Goal: Information Seeking & Learning: Compare options

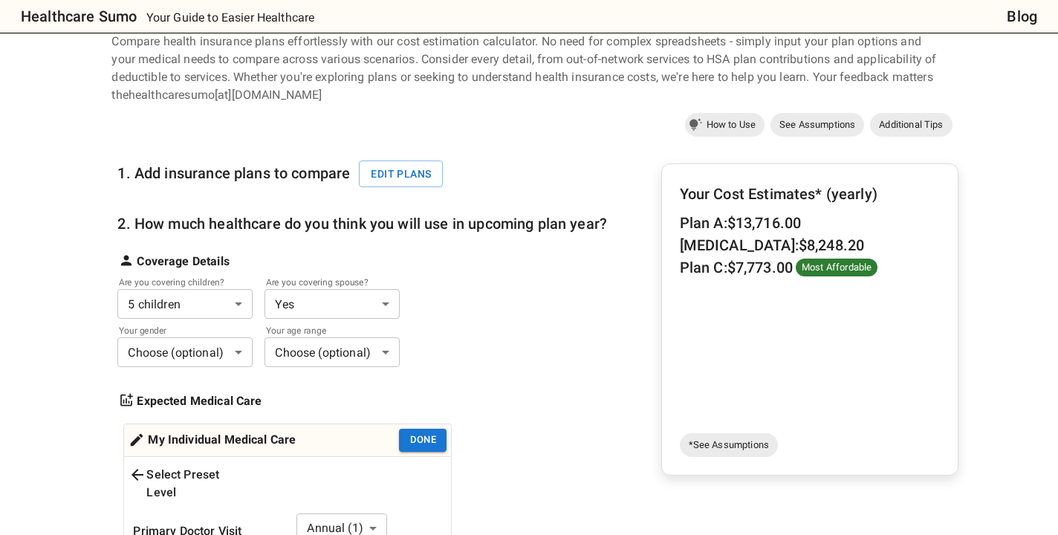
scroll to position [65, 0]
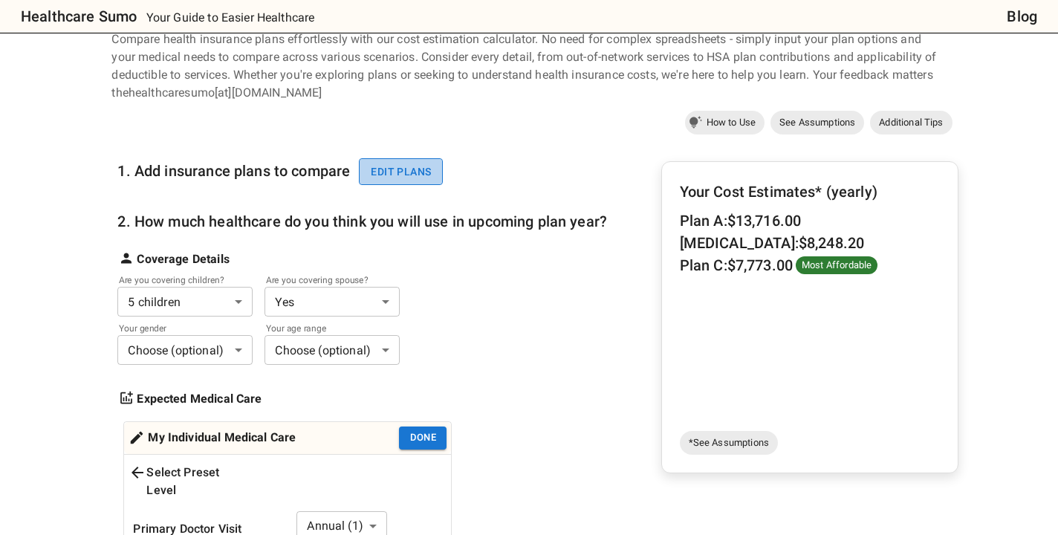
click at [408, 172] on button "Edit plans" at bounding box center [401, 172] width 84 height 28
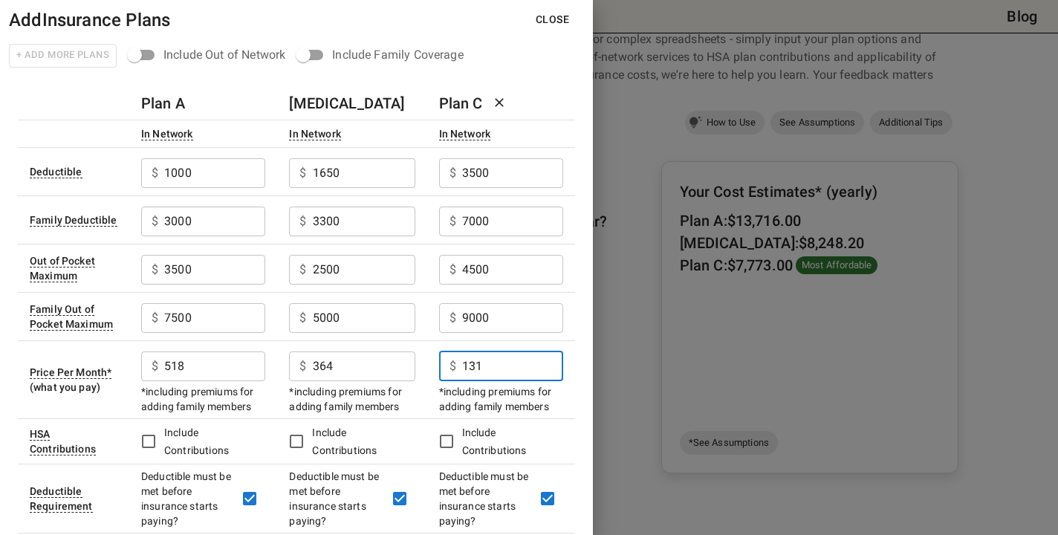
drag, startPoint x: 485, startPoint y: 368, endPoint x: 440, endPoint y: 368, distance: 44.6
click at [440, 368] on div "$ 131 ​" at bounding box center [501, 367] width 124 height 30
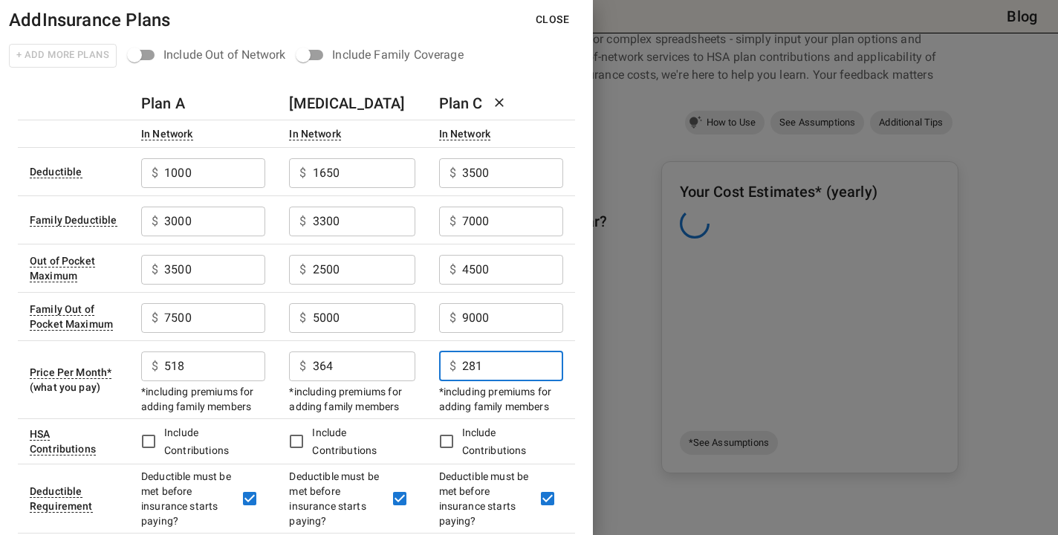
type input "281"
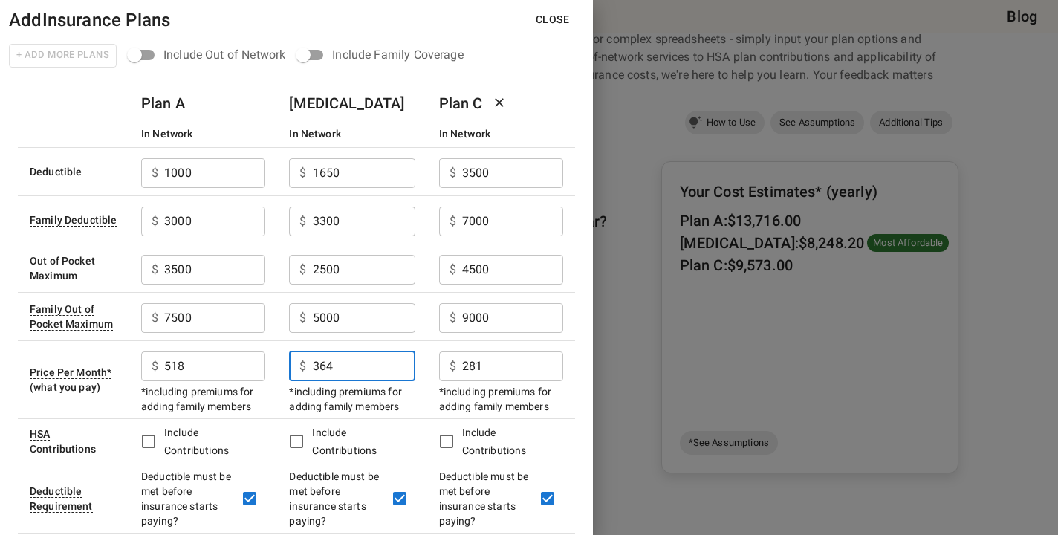
drag, startPoint x: 353, startPoint y: 367, endPoint x: 311, endPoint y: 367, distance: 41.6
click at [311, 367] on div "$ 364 ​" at bounding box center [352, 367] width 126 height 30
type input "418"
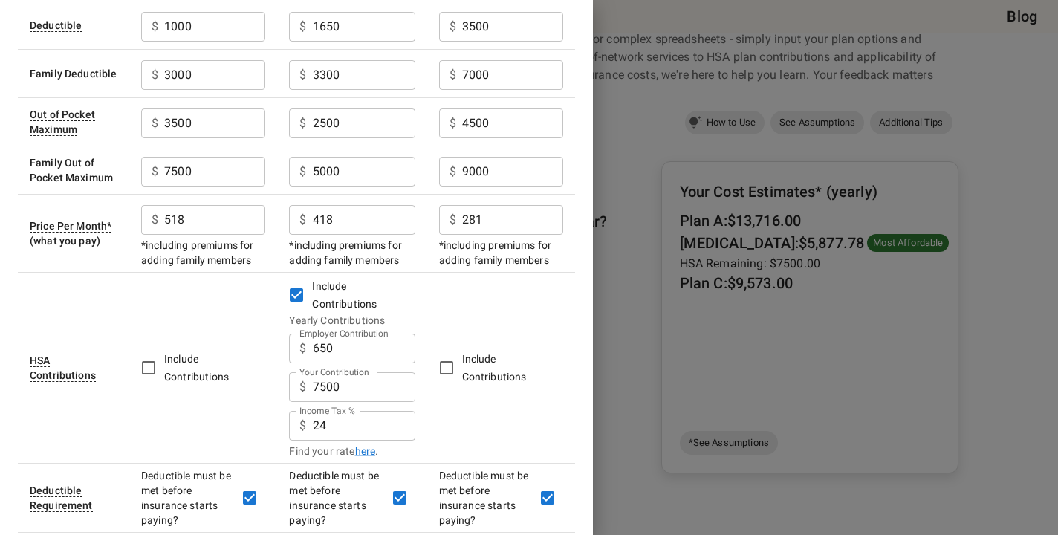
scroll to position [158, 0]
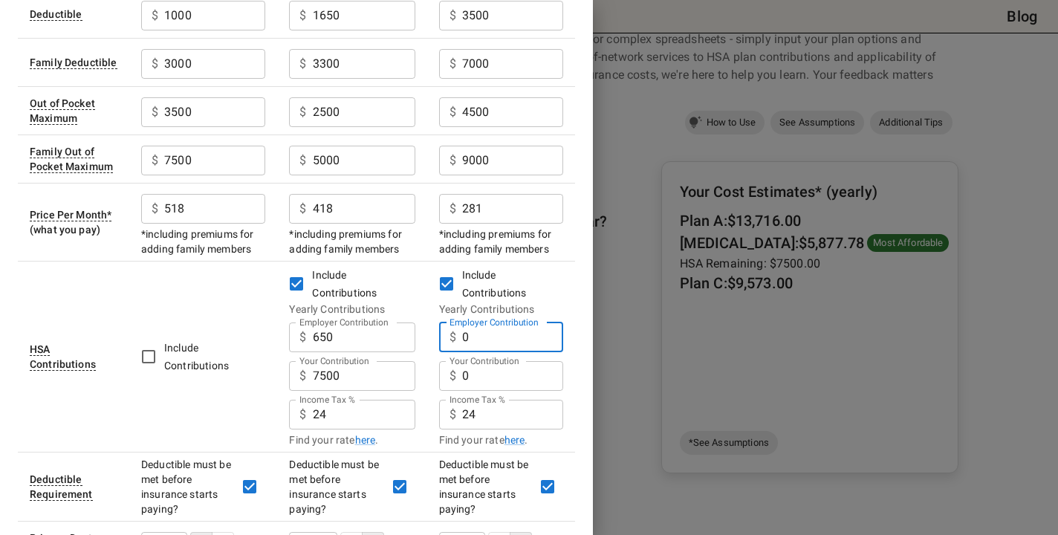
drag, startPoint x: 469, startPoint y: 338, endPoint x: 460, endPoint y: 336, distance: 9.2
click at [460, 336] on div "$ 0 Employer Contribution" at bounding box center [501, 338] width 124 height 30
type input "1800"
drag, startPoint x: 470, startPoint y: 371, endPoint x: 459, endPoint y: 371, distance: 11.1
click at [459, 371] on div "$ 0 Your Contribution" at bounding box center [501, 376] width 124 height 30
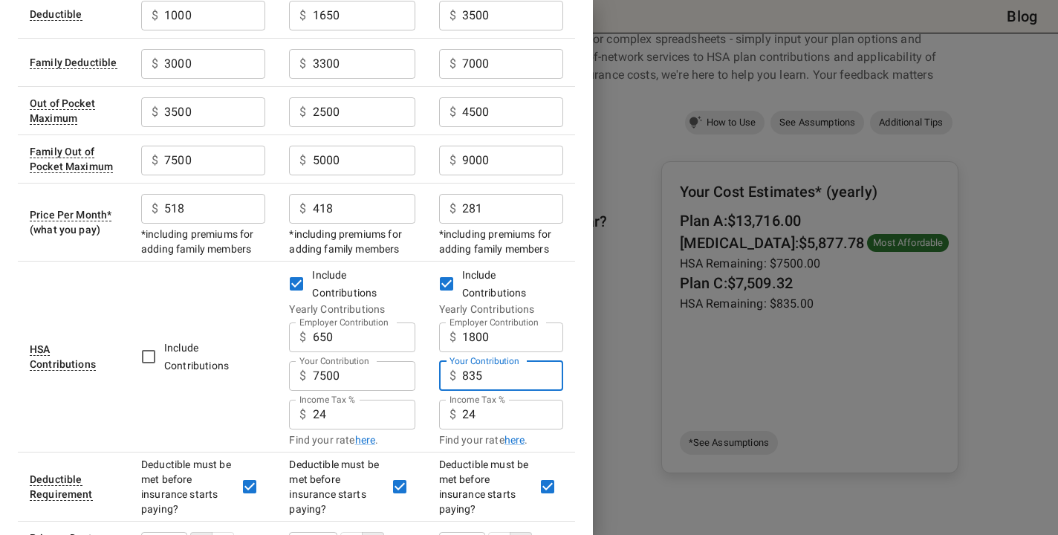
type input "8355"
drag, startPoint x: 494, startPoint y: 370, endPoint x: 443, endPoint y: 370, distance: 51.3
click at [447, 370] on div "$ 8355 Your Contribution" at bounding box center [501, 376] width 124 height 30
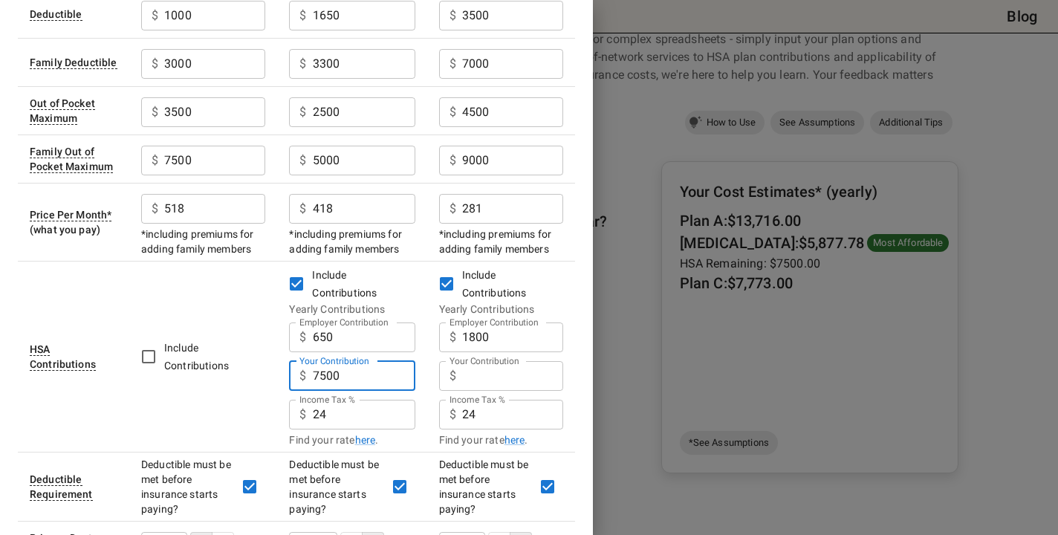
drag, startPoint x: 364, startPoint y: 379, endPoint x: 292, endPoint y: 380, distance: 72.1
click at [300, 379] on div "$ 7500 Your Contribution" at bounding box center [352, 376] width 126 height 30
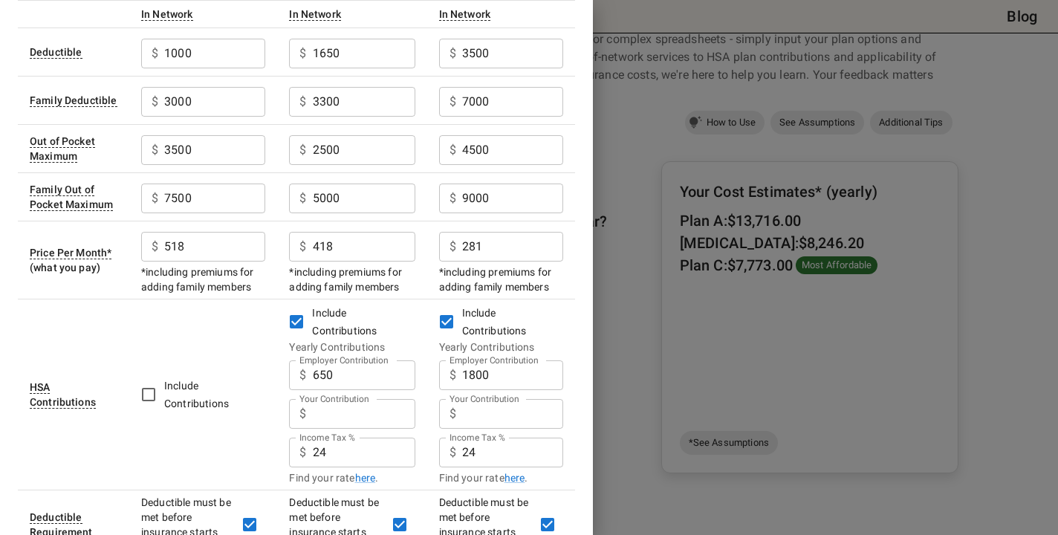
scroll to position [0, 0]
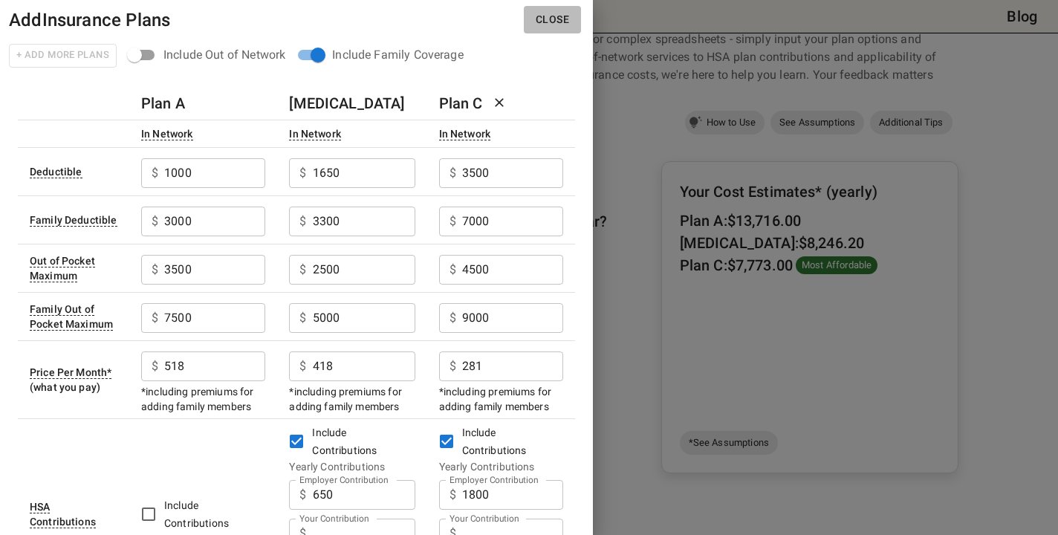
click at [562, 21] on button "Close" at bounding box center [552, 20] width 57 height 28
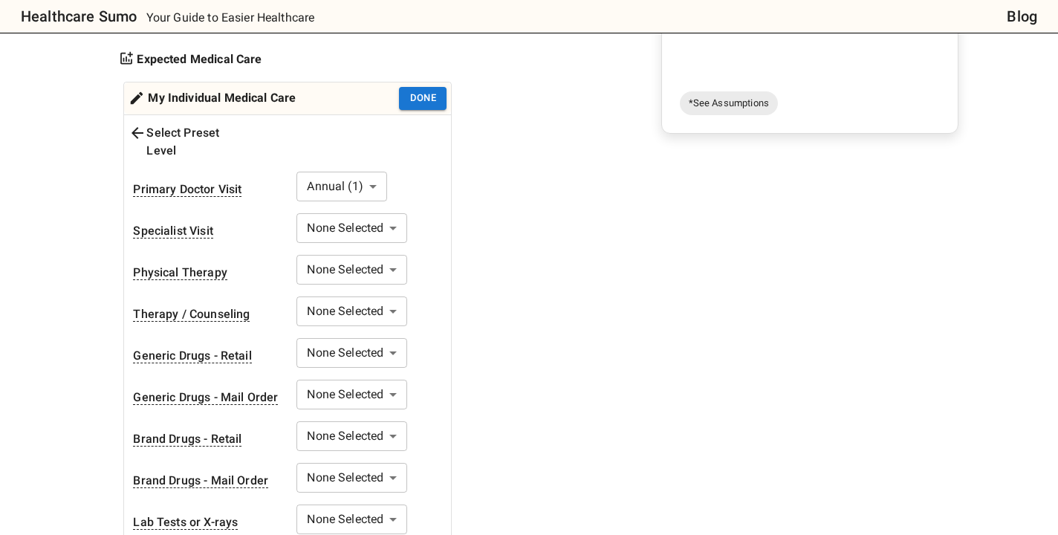
scroll to position [407, 0]
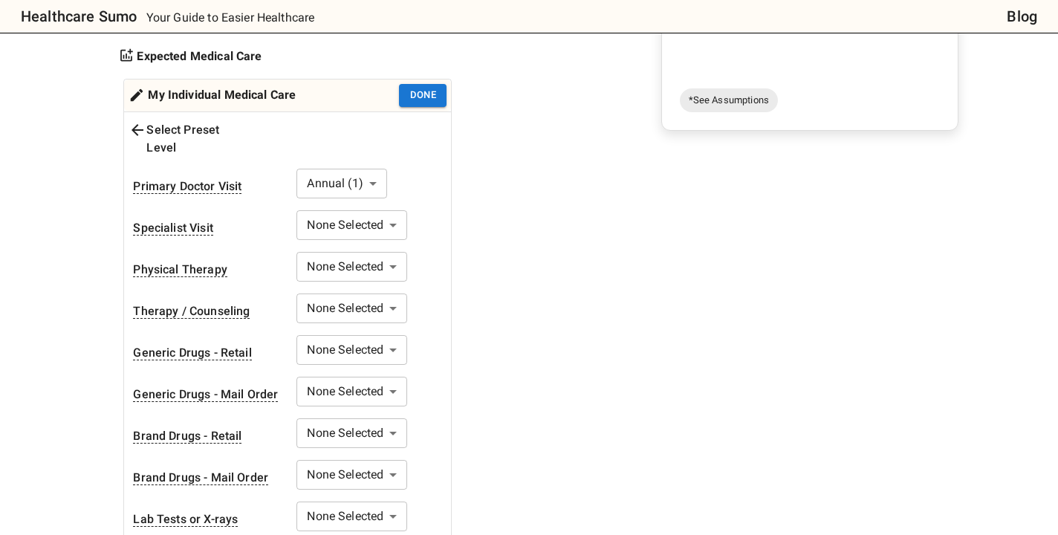
click at [395, 208] on body "Healthcare Sumo Your Guide to Easier Healthcare Blog Health Insurance Calculato…" at bounding box center [529, 502] width 1058 height 1819
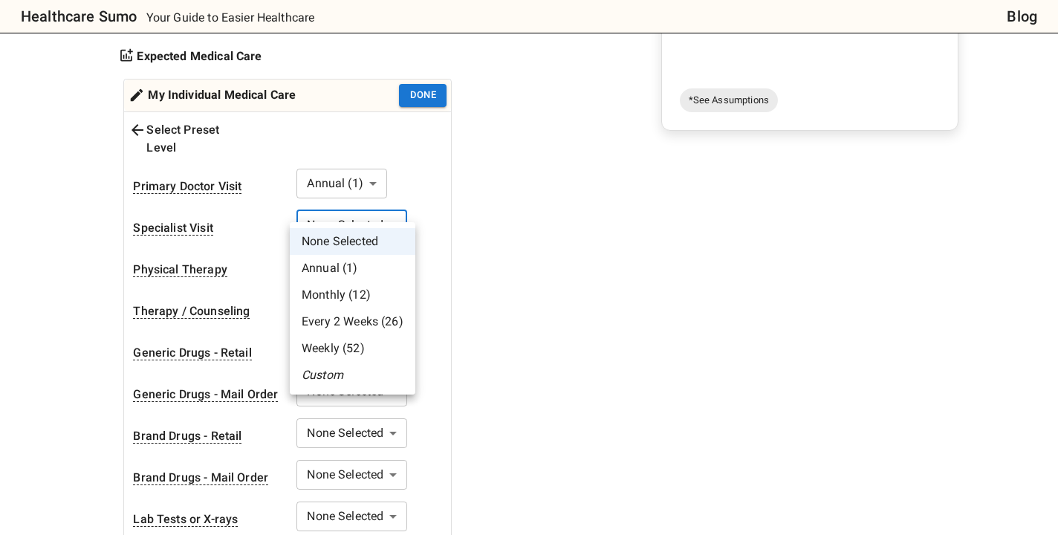
click at [372, 262] on li "Annual (1)" at bounding box center [353, 268] width 126 height 27
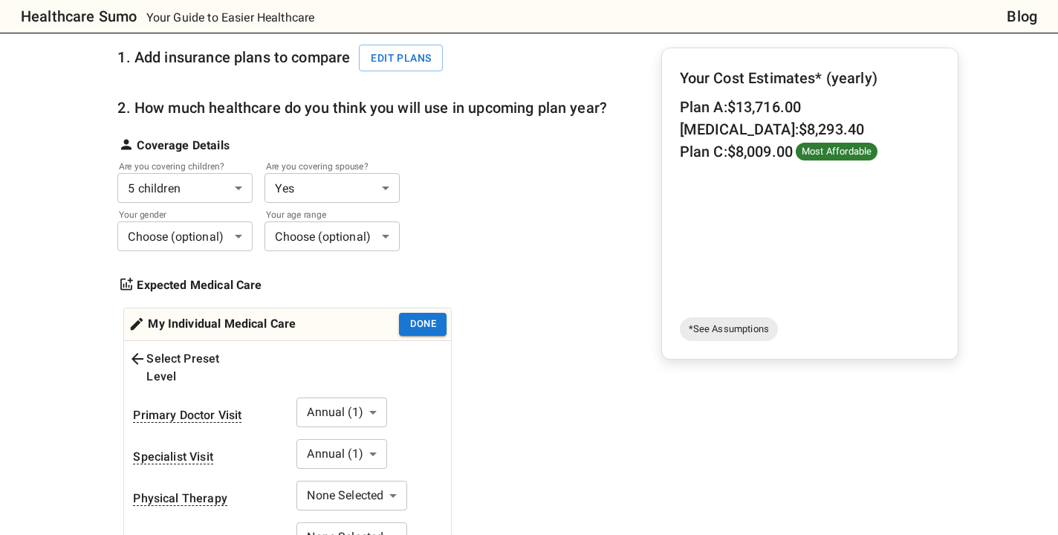
scroll to position [129, 0]
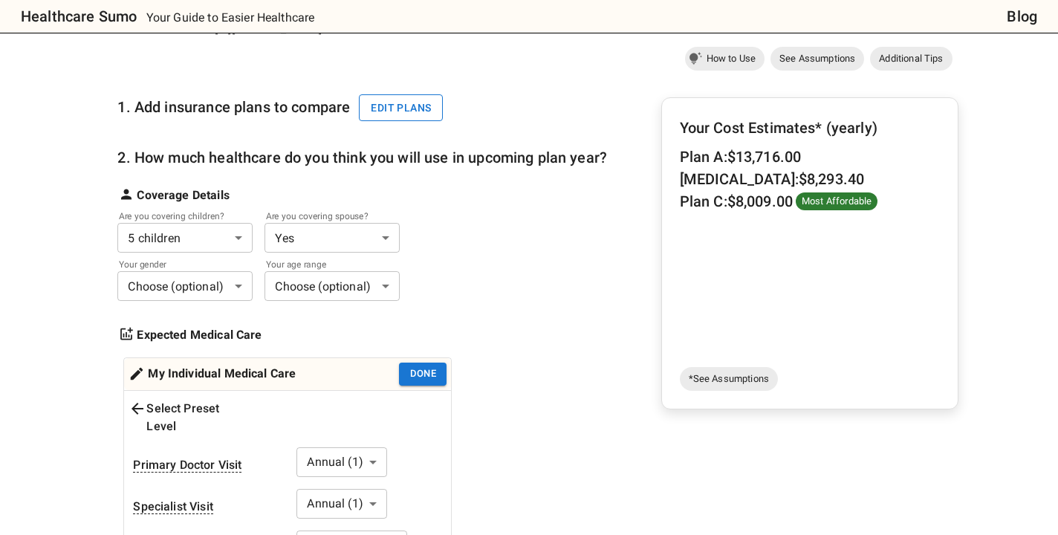
click at [412, 106] on button "Edit plans" at bounding box center [401, 108] width 84 height 28
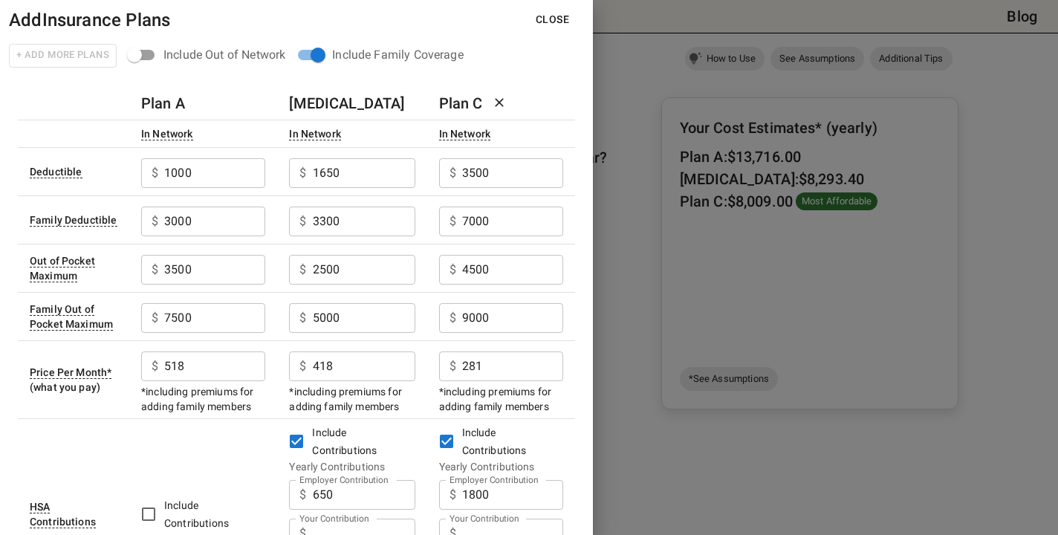
click at [551, 19] on button "Close" at bounding box center [552, 20] width 57 height 28
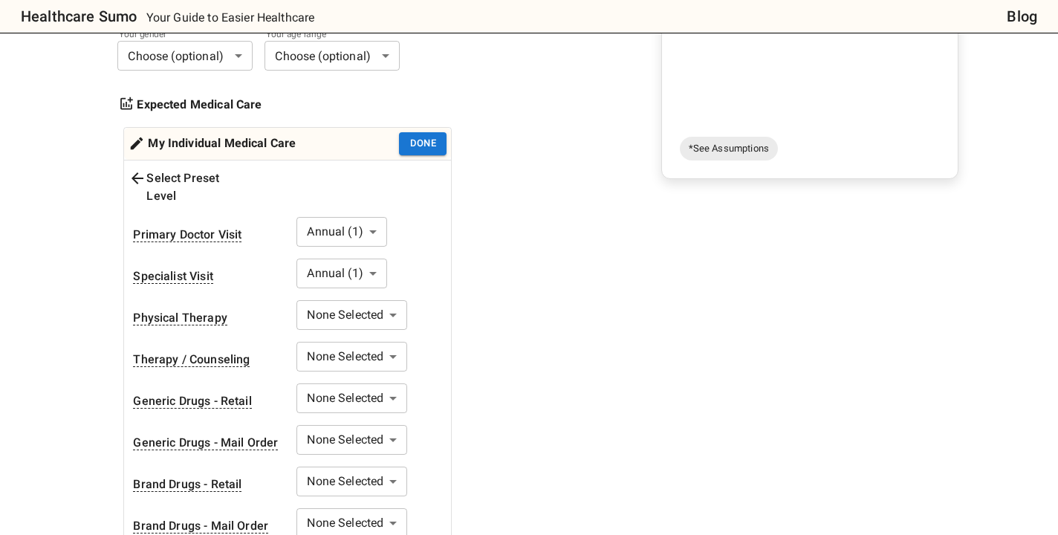
scroll to position [360, 0]
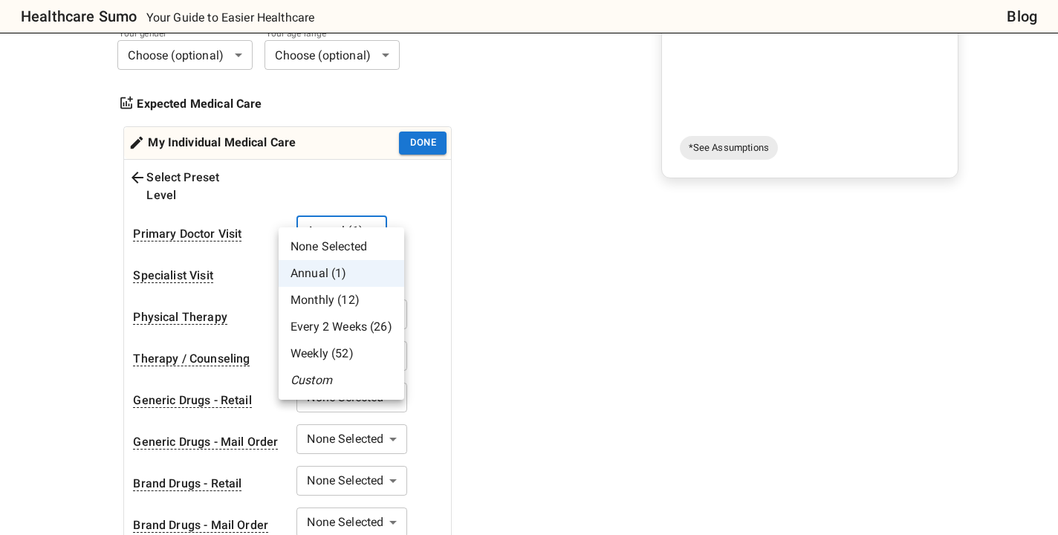
click at [346, 242] on li "None Selected" at bounding box center [342, 246] width 126 height 27
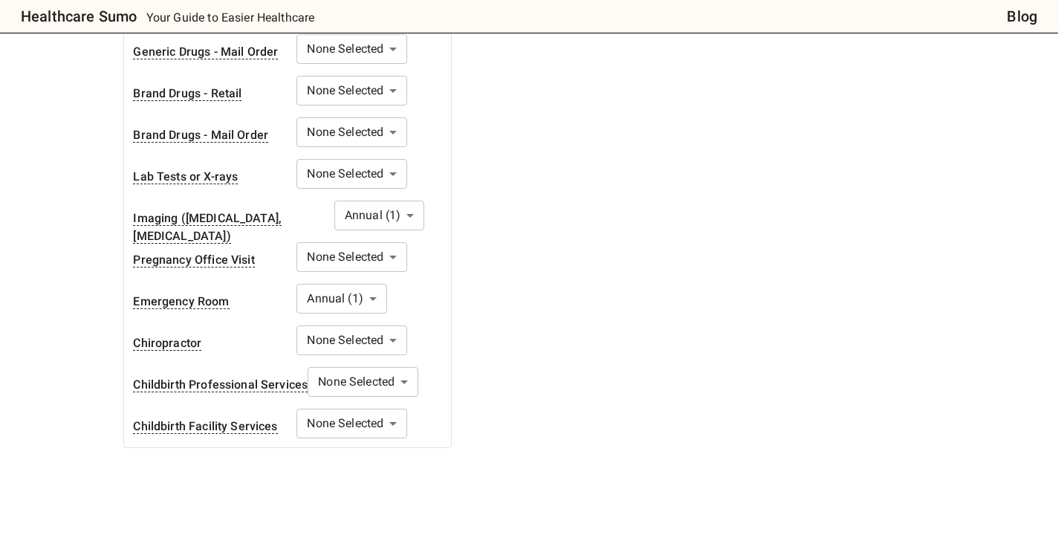
scroll to position [762, 0]
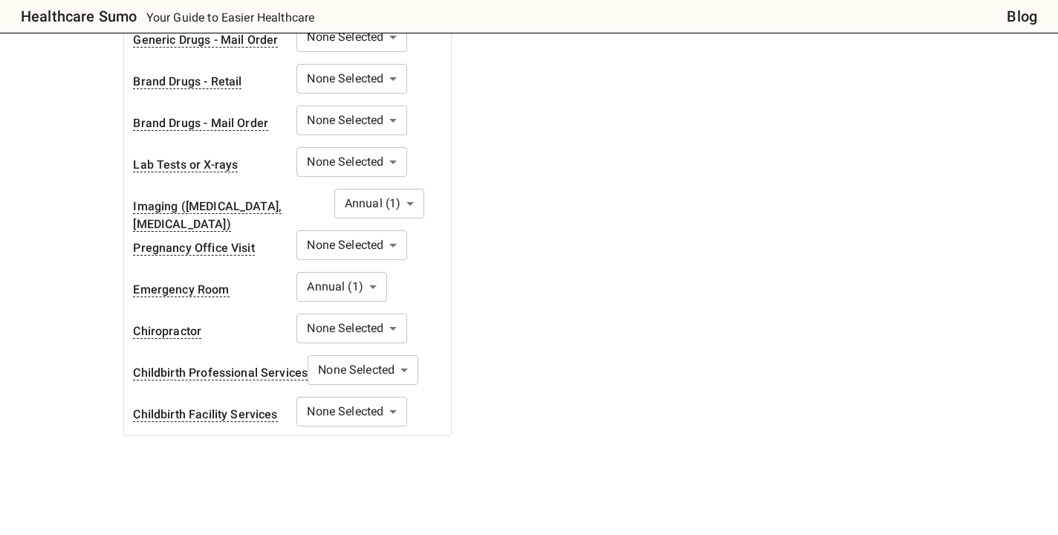
click at [375, 268] on body "Healthcare Sumo Your Guide to Easier Healthcare Blog Health Insurance Calculato…" at bounding box center [529, 147] width 1058 height 1819
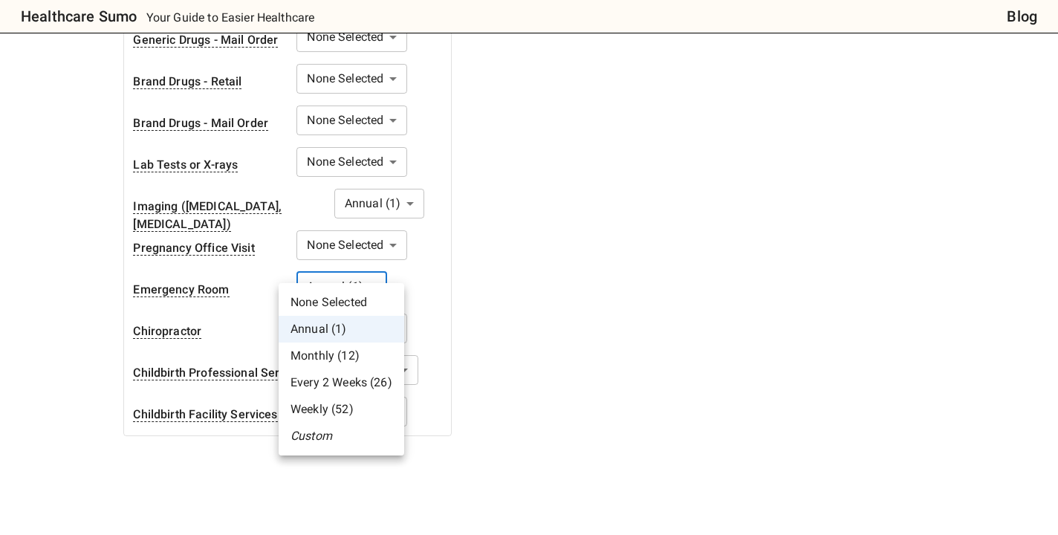
click at [352, 304] on li "None Selected" at bounding box center [342, 302] width 126 height 27
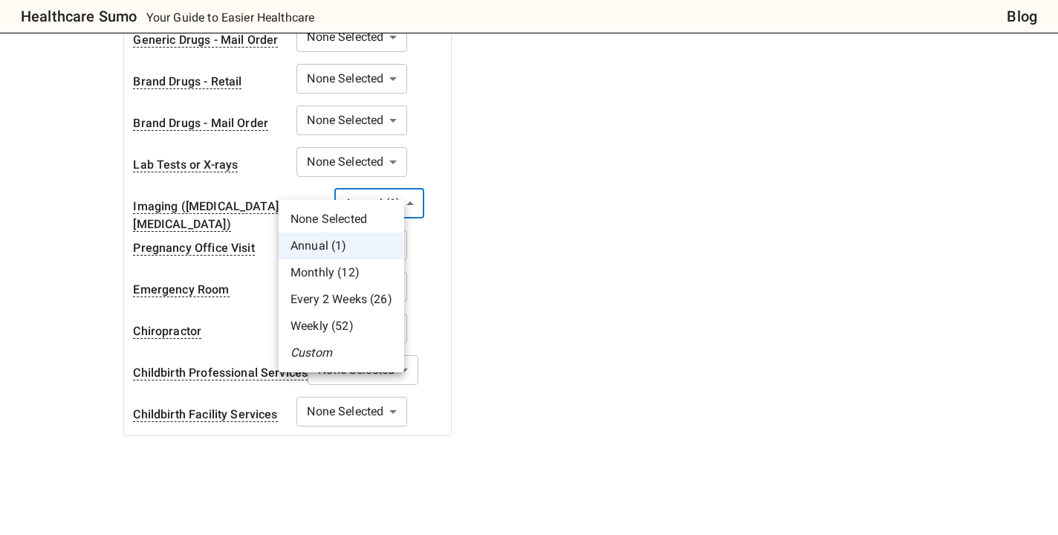
click at [372, 188] on body "Healthcare Sumo Your Guide to Easier Healthcare Blog Health Insurance Calculato…" at bounding box center [529, 147] width 1058 height 1819
click at [352, 212] on li "None Selected" at bounding box center [342, 219] width 126 height 27
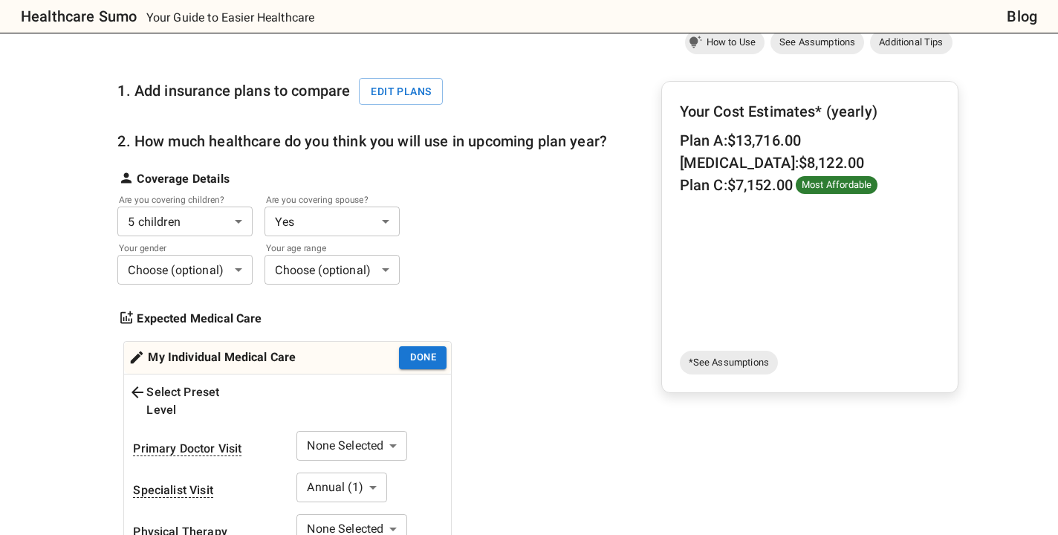
scroll to position [146, 0]
click at [431, 358] on button "Done" at bounding box center [423, 357] width 48 height 23
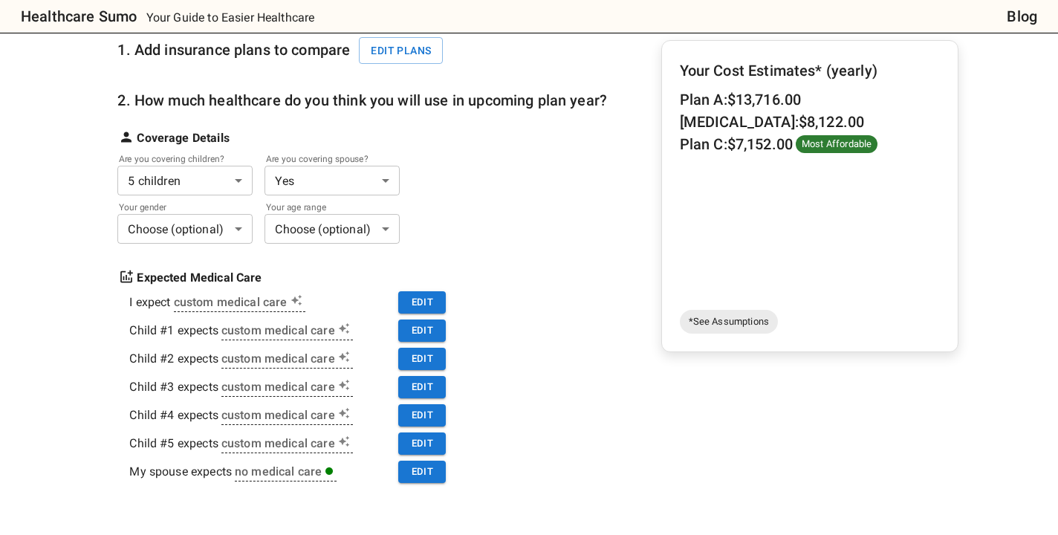
scroll to position [201, 0]
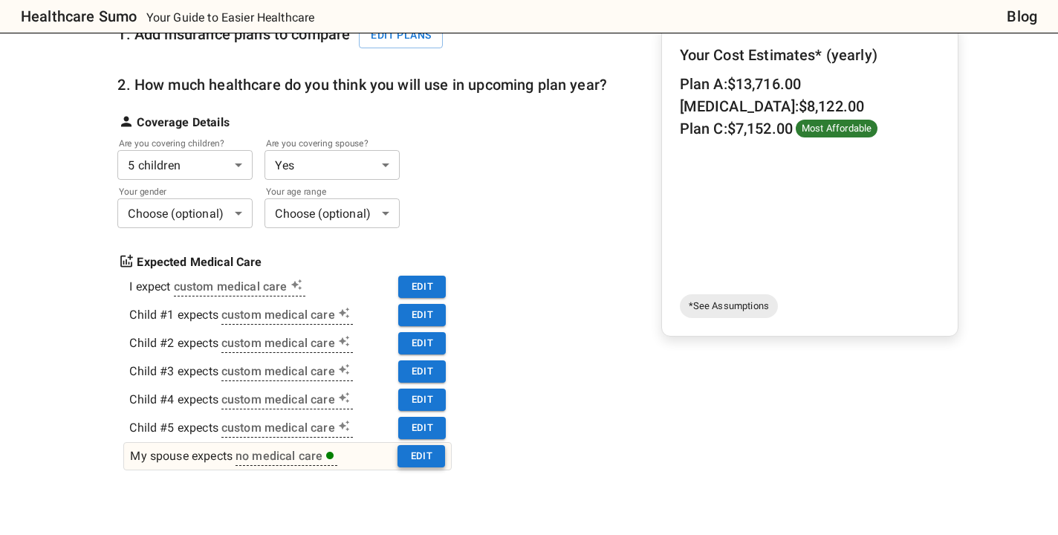
click at [421, 462] on button "Edit" at bounding box center [422, 456] width 48 height 23
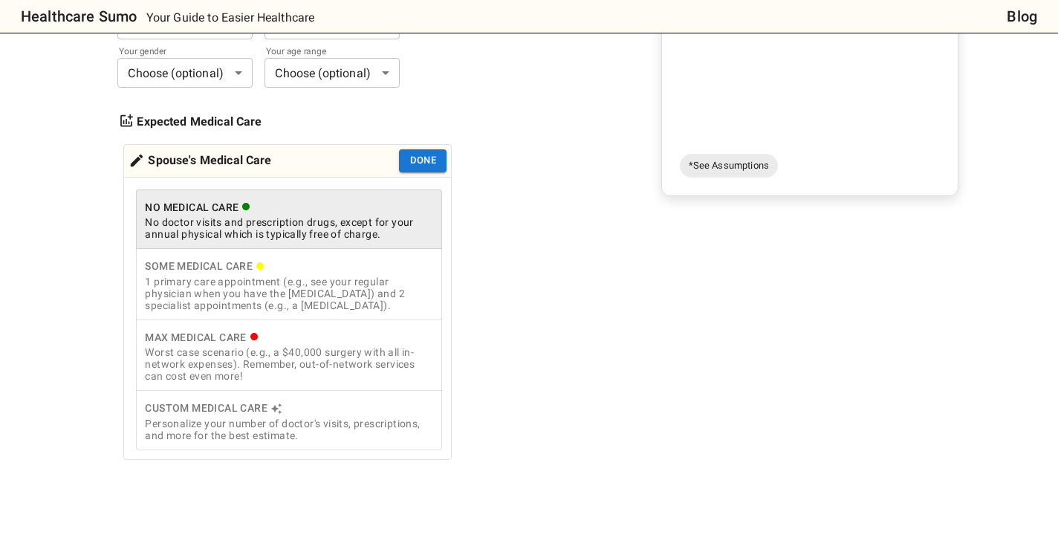
scroll to position [348, 0]
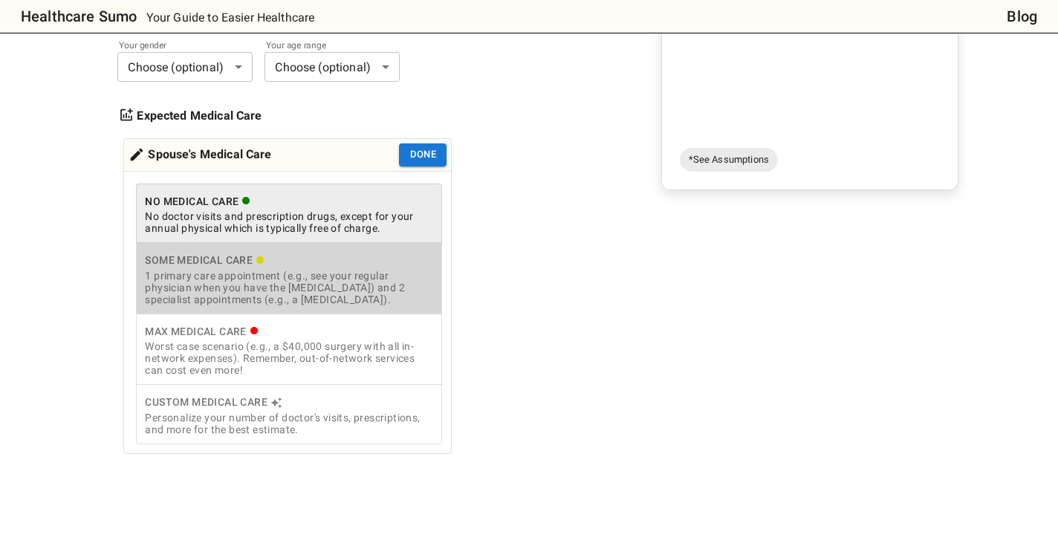
click at [326, 279] on div "1 primary care appointment (e.g., see your regular physician when you have the …" at bounding box center [289, 288] width 288 height 36
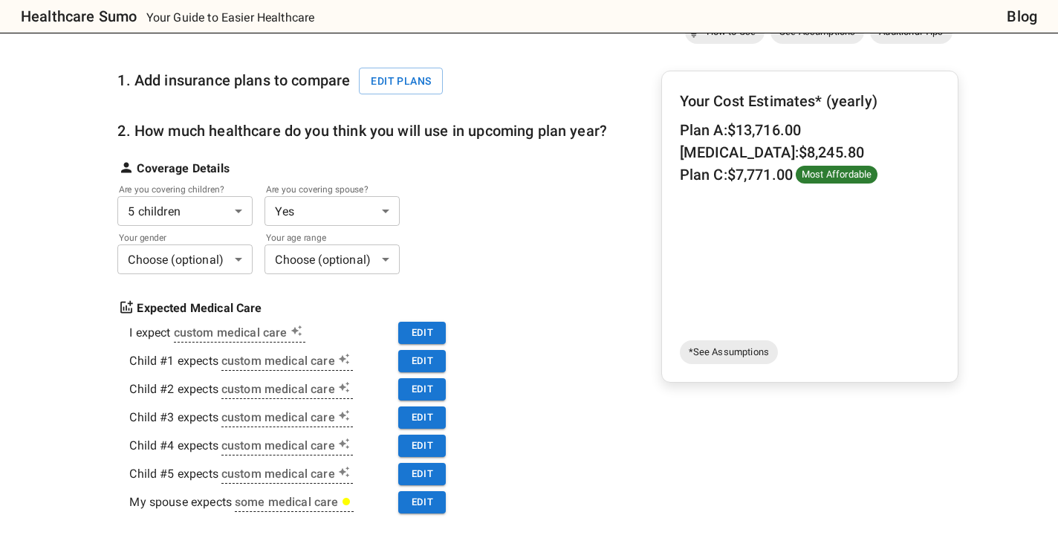
scroll to position [166, 0]
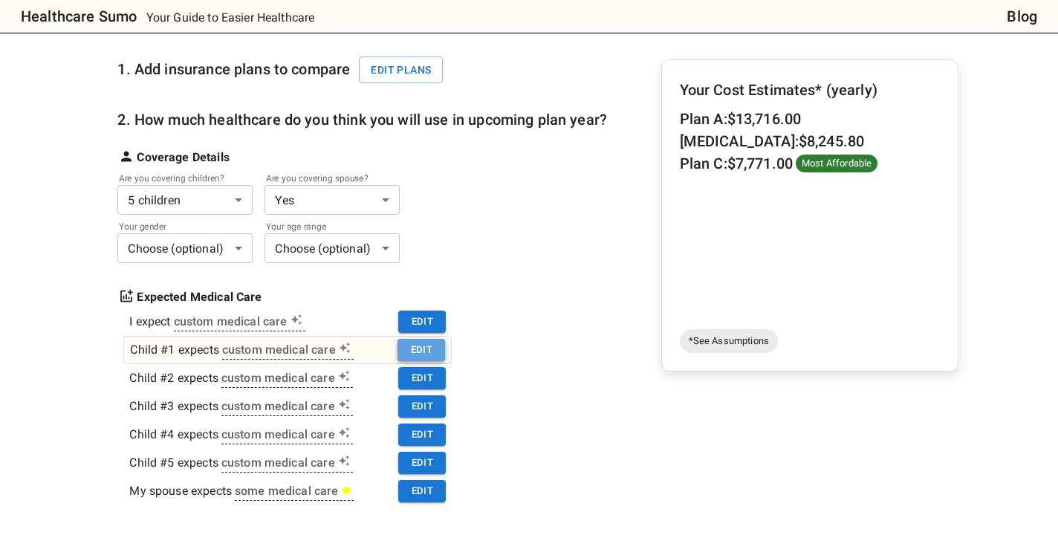
click at [432, 351] on button "Edit" at bounding box center [422, 350] width 48 height 23
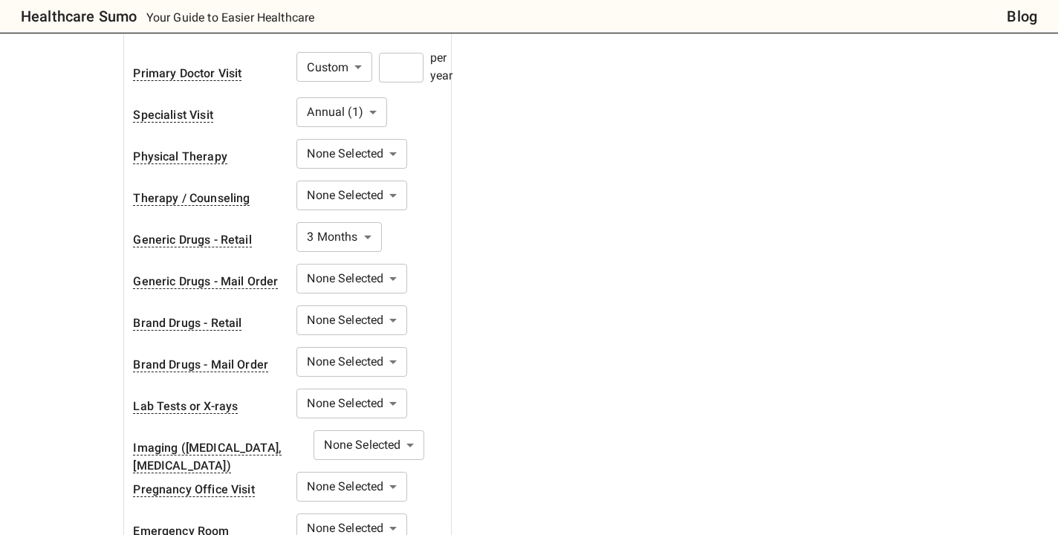
scroll to position [531, 0]
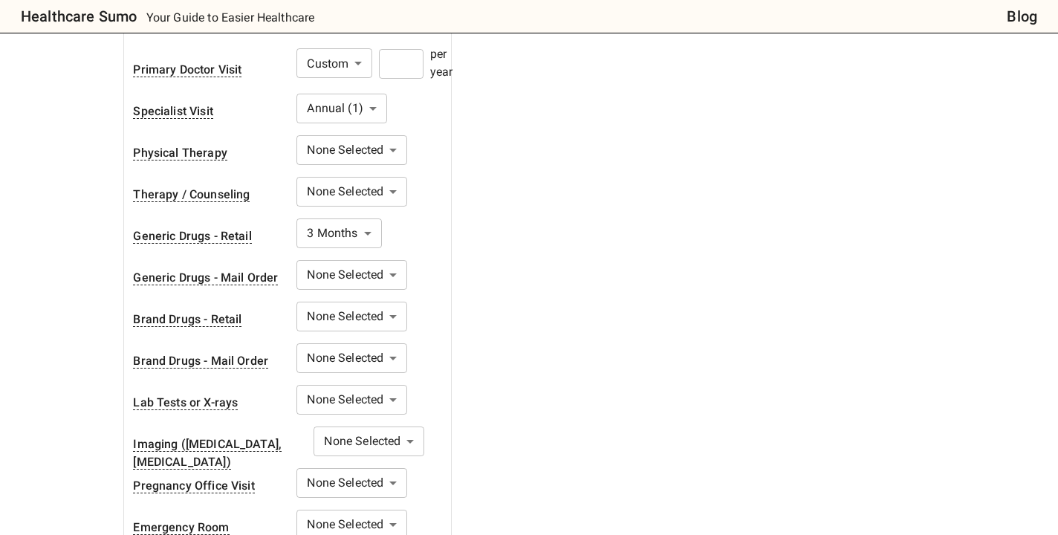
click at [366, 213] on body "Healthcare Sumo Your Guide to Easier Healthcare Blog Health Insurance Calculato…" at bounding box center [529, 382] width 1058 height 1826
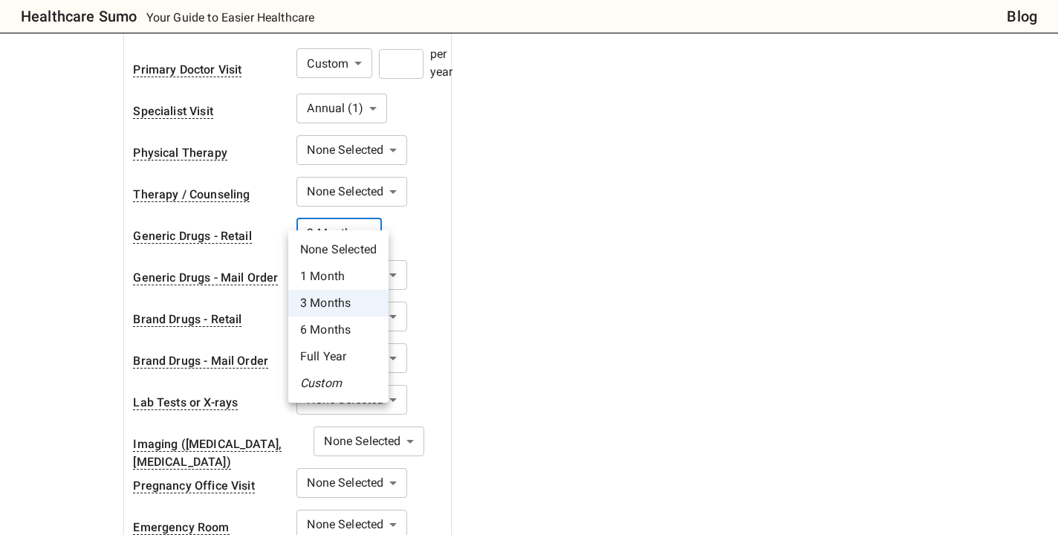
click at [366, 213] on div at bounding box center [529, 267] width 1058 height 535
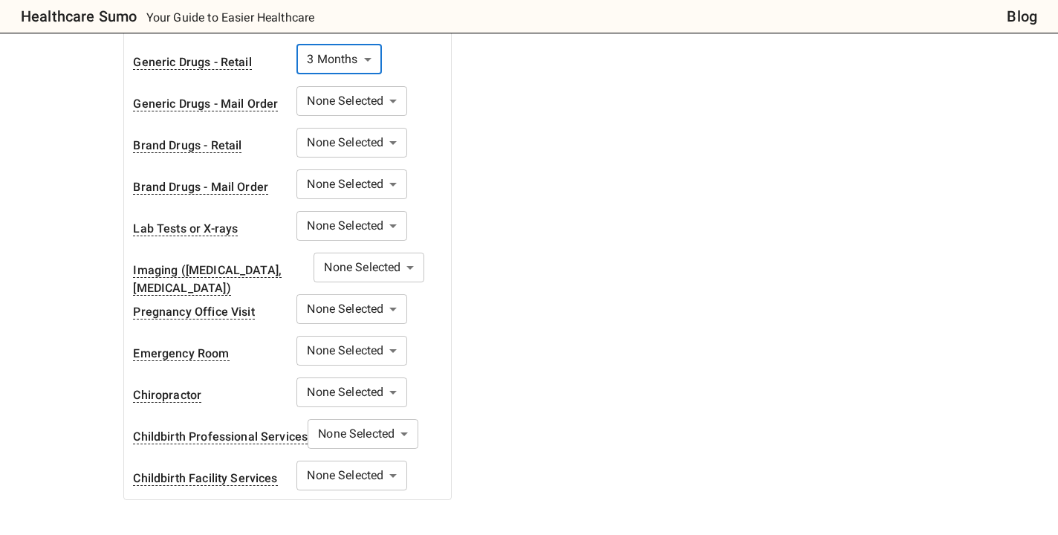
scroll to position [704, 0]
click at [367, 334] on body "Healthcare Sumo Your Guide to Easier Healthcare Blog Health Insurance Calculato…" at bounding box center [529, 209] width 1058 height 1826
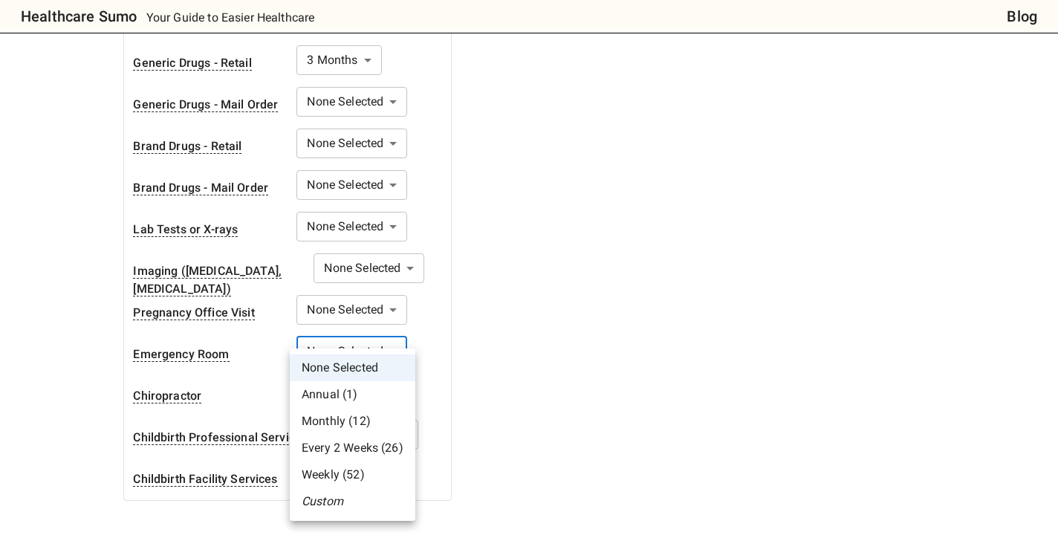
click at [347, 394] on li "Annual (1)" at bounding box center [353, 394] width 126 height 27
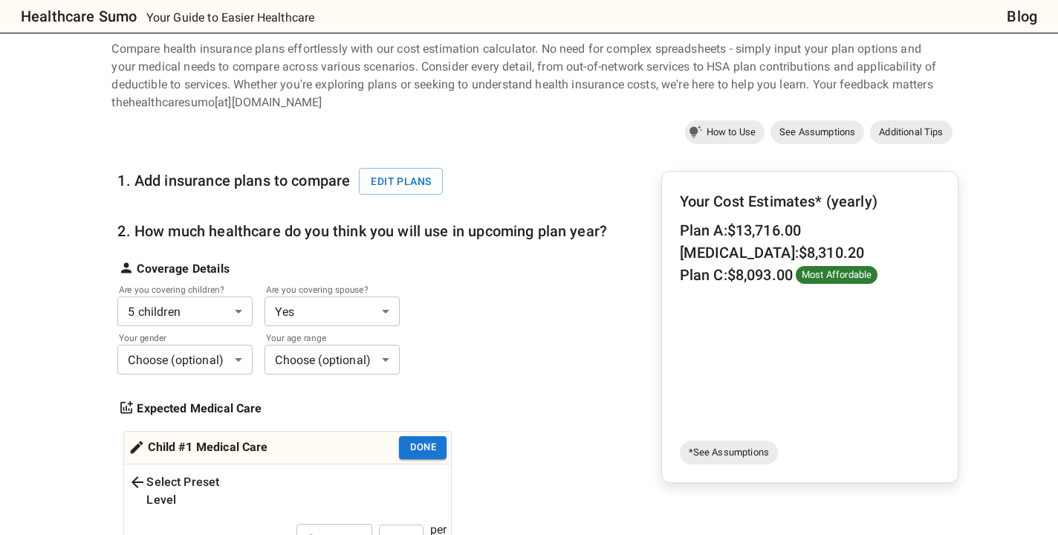
scroll to position [56, 0]
click at [416, 447] on button "Done" at bounding box center [423, 447] width 48 height 23
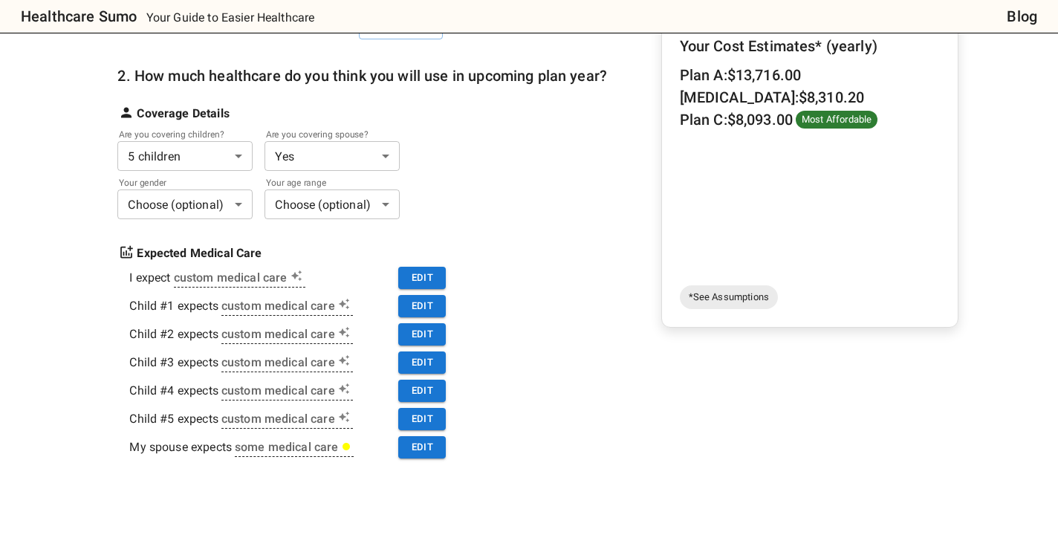
scroll to position [211, 0]
click at [419, 421] on button "Edit" at bounding box center [422, 418] width 48 height 23
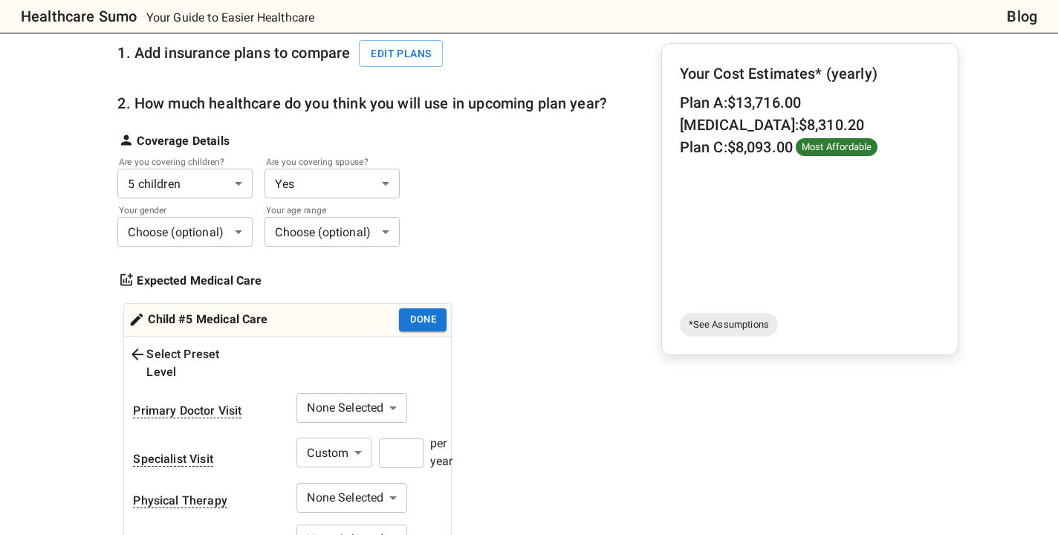
scroll to position [151, 0]
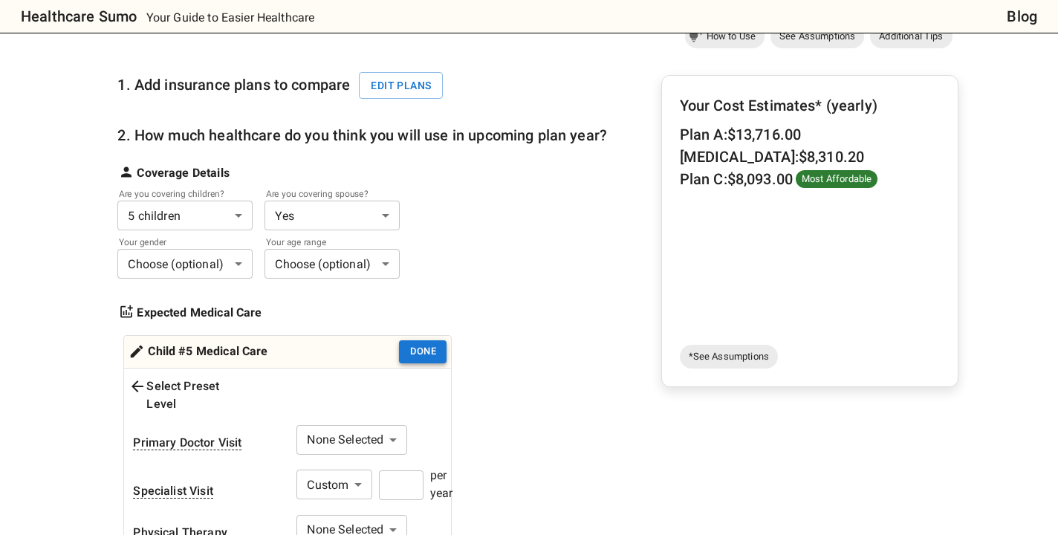
click at [433, 352] on button "Done" at bounding box center [423, 351] width 48 height 23
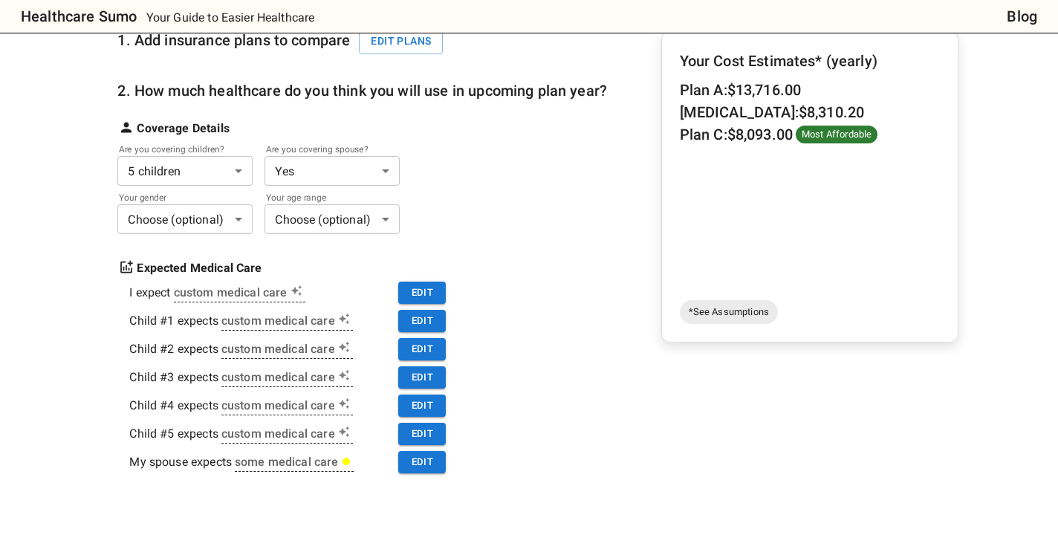
scroll to position [213, 0]
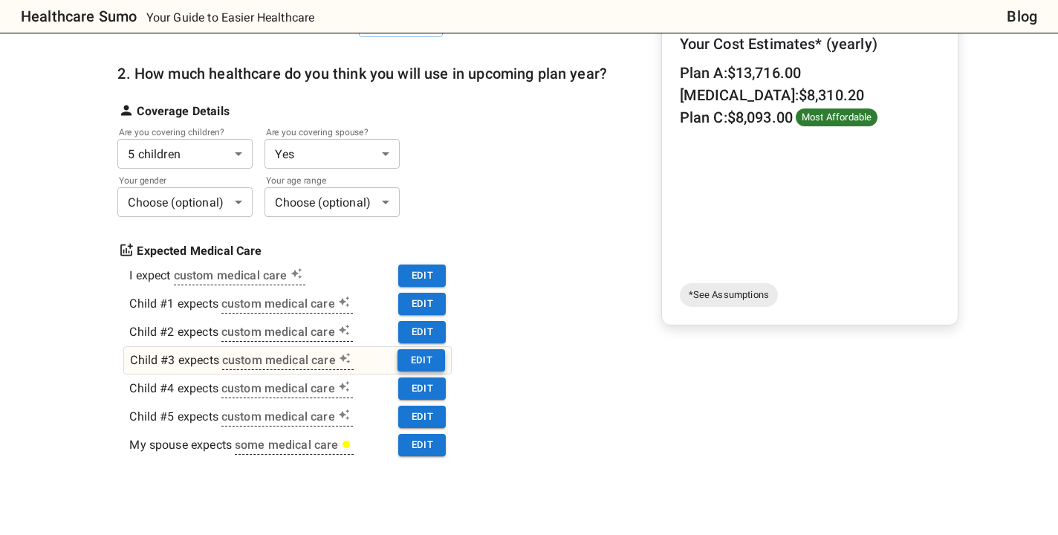
click at [404, 360] on button "Edit" at bounding box center [422, 360] width 48 height 23
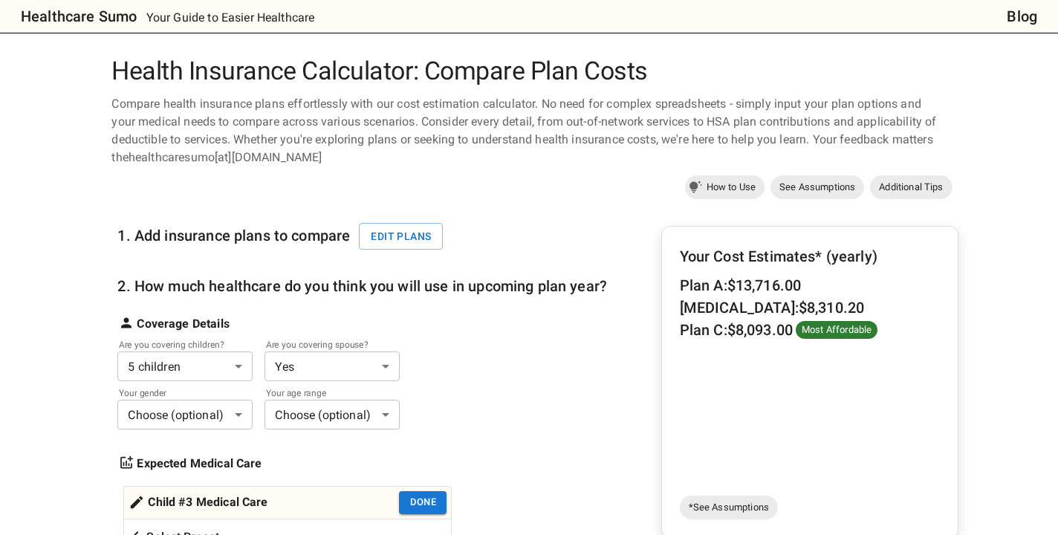
scroll to position [4, 0]
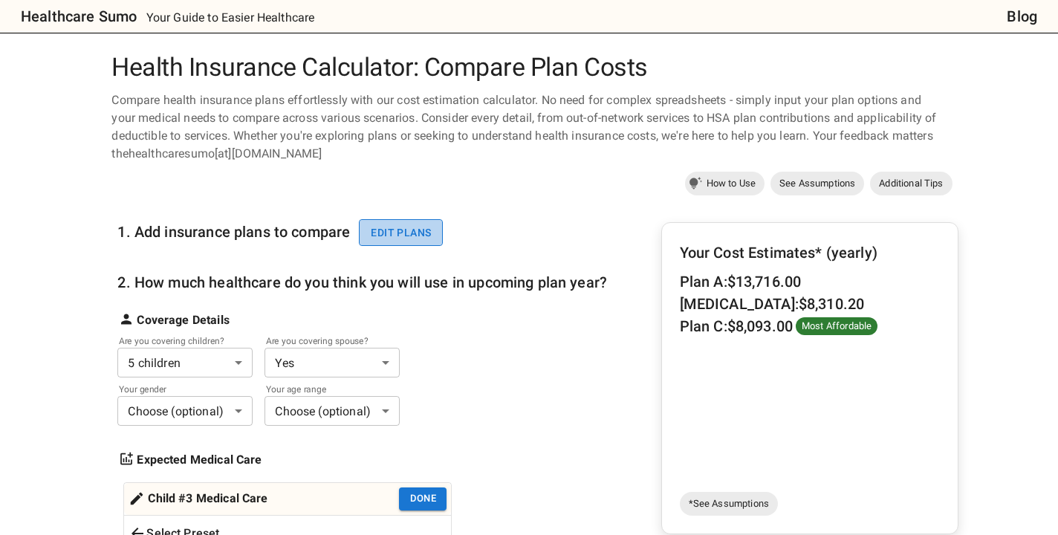
click at [413, 240] on button "Edit plans" at bounding box center [401, 233] width 84 height 28
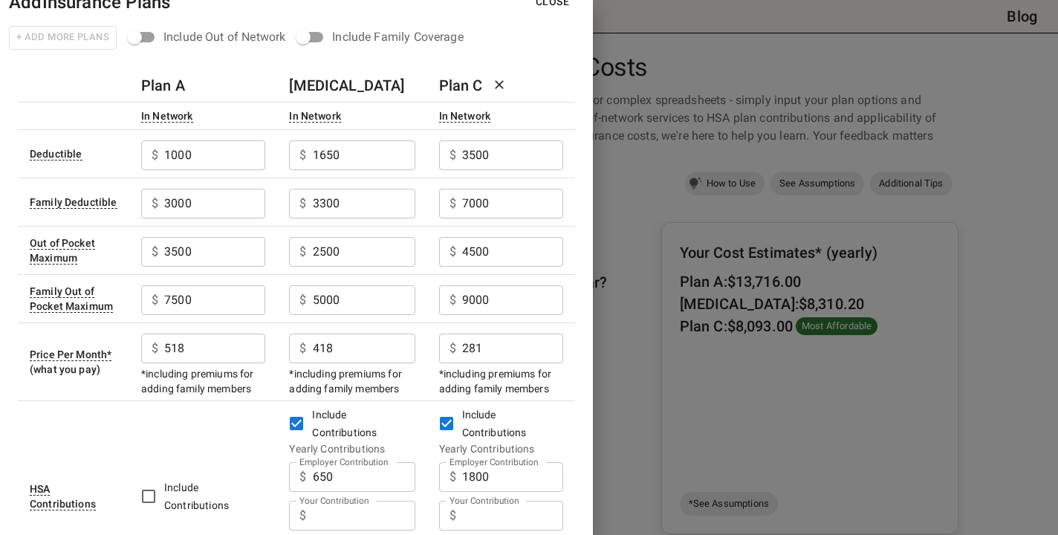
scroll to position [0, 0]
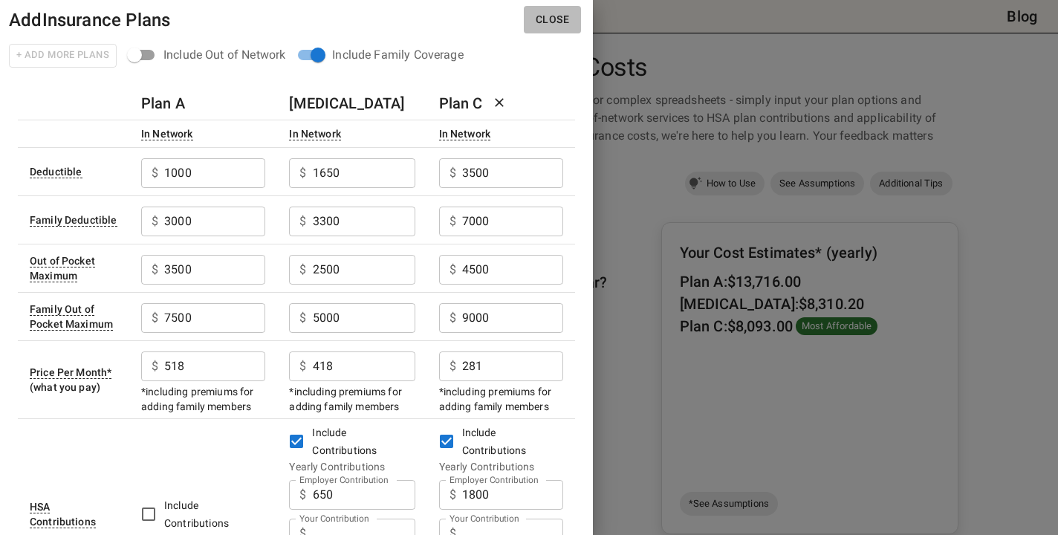
click at [551, 25] on button "Close" at bounding box center [552, 20] width 57 height 28
